Goal: Transaction & Acquisition: Purchase product/service

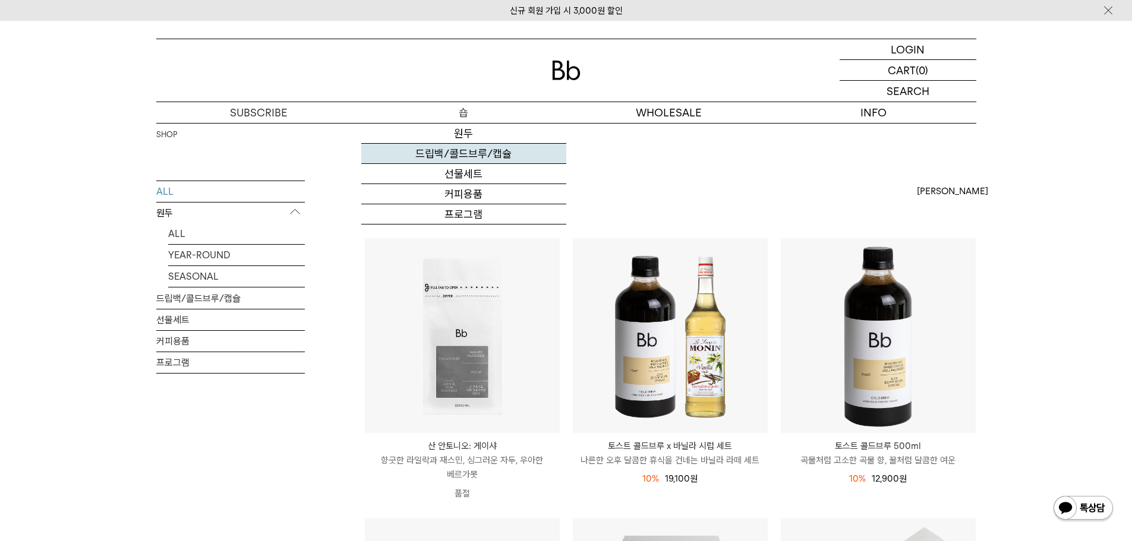
click at [463, 147] on link "드립백/콜드브루/캡슐" at bounding box center [463, 154] width 205 height 20
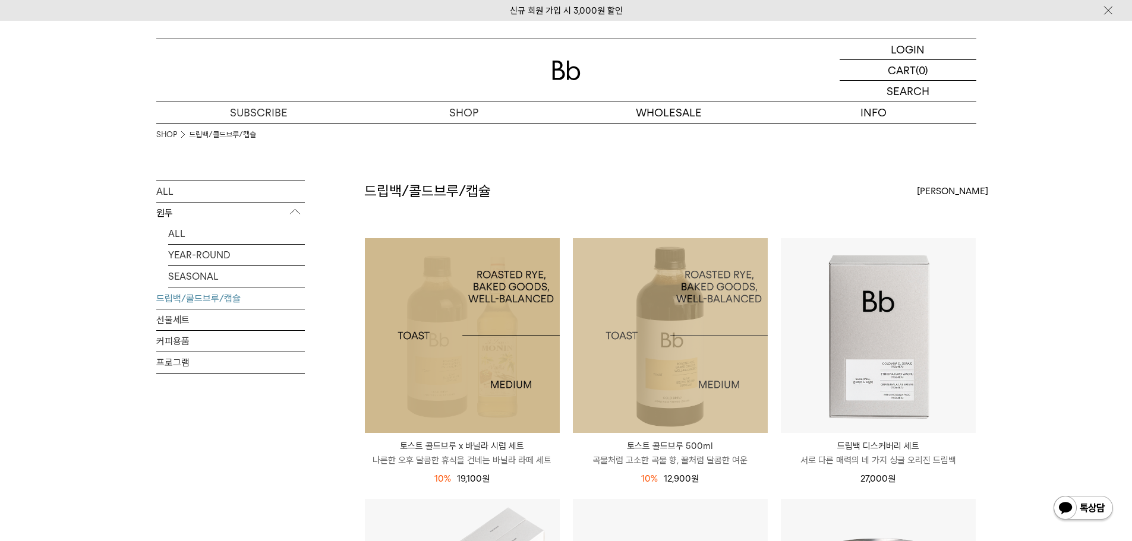
click at [262, 304] on link "드립백/콜드브루/캡슐" at bounding box center [230, 298] width 149 height 21
